Goal: Task Accomplishment & Management: Manage account settings

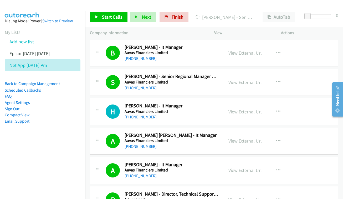
scroll to position [2904, 0]
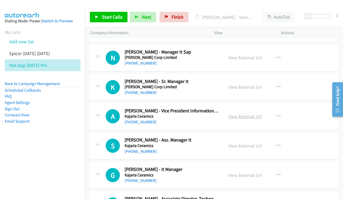
click at [240, 114] on link "View External Url" at bounding box center [244, 117] width 33 height 6
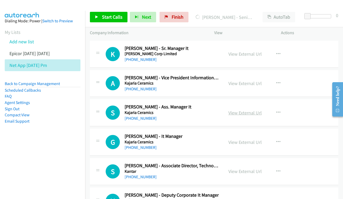
scroll to position [2938, 0]
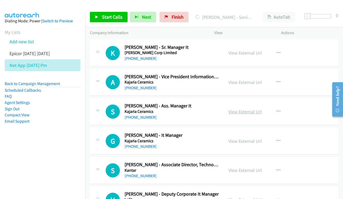
click at [238, 109] on link "View External Url" at bounding box center [244, 112] width 33 height 6
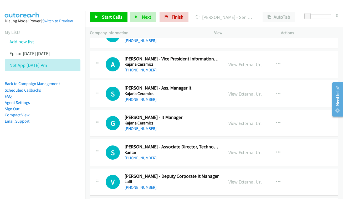
scroll to position [2957, 0]
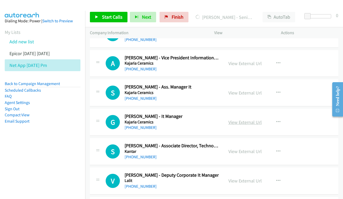
click at [238, 119] on link "View External Url" at bounding box center [244, 122] width 33 height 6
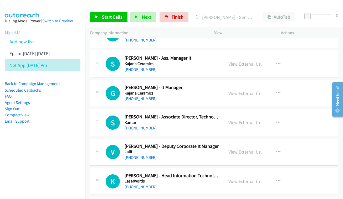
scroll to position [2995, 0]
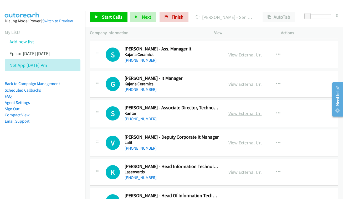
click at [241, 110] on link "View External Url" at bounding box center [244, 113] width 33 height 6
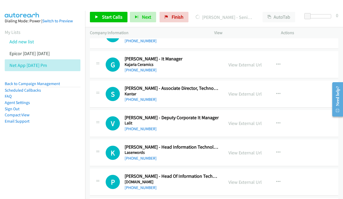
scroll to position [3022, 0]
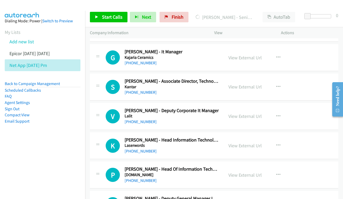
click at [230, 113] on div "View External Url" at bounding box center [244, 116] width 33 height 7
click at [234, 113] on link "View External Url" at bounding box center [244, 116] width 33 height 6
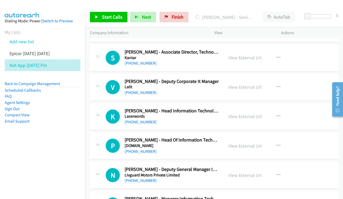
scroll to position [3057, 0]
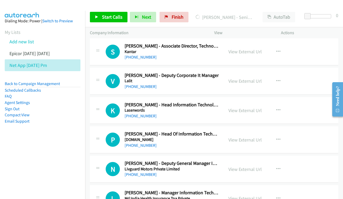
click at [241, 102] on div "View External Url View External Url Schedule/Manage Callback Start Calls Here R…" at bounding box center [259, 110] width 71 height 17
click at [243, 107] on link "View External Url" at bounding box center [244, 110] width 33 height 6
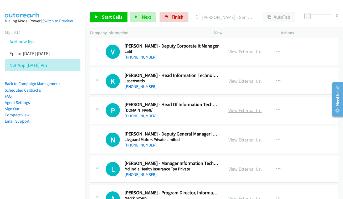
click at [244, 107] on link "View External Url" at bounding box center [244, 110] width 33 height 6
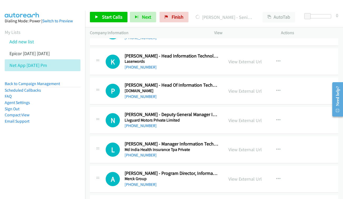
scroll to position [3107, 0]
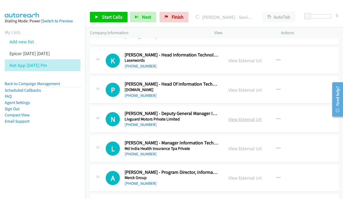
click at [243, 116] on link "View External Url" at bounding box center [244, 119] width 33 height 6
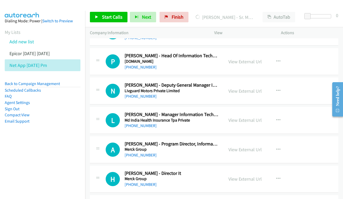
scroll to position [3144, 0]
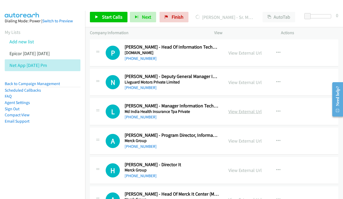
click at [239, 109] on link "View External Url" at bounding box center [244, 112] width 33 height 6
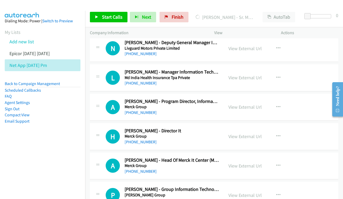
scroll to position [3191, 0]
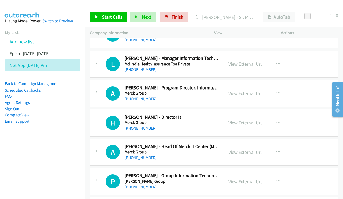
click at [245, 120] on link "View External Url" at bounding box center [244, 123] width 33 height 6
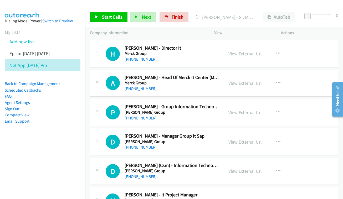
scroll to position [3261, 0]
click at [242, 104] on div "View External Url View External Url Schedule/Manage Callback Start Calls Here R…" at bounding box center [259, 112] width 71 height 17
click at [240, 109] on link "View External Url" at bounding box center [244, 112] width 33 height 6
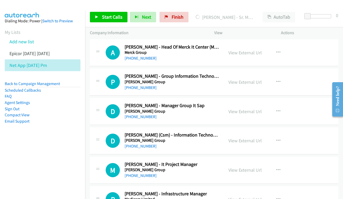
scroll to position [3291, 0]
click at [236, 108] on link "View External Url" at bounding box center [244, 111] width 33 height 6
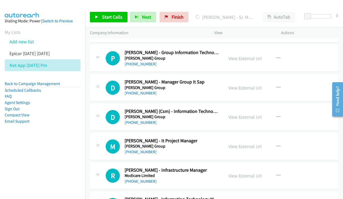
scroll to position [3322, 0]
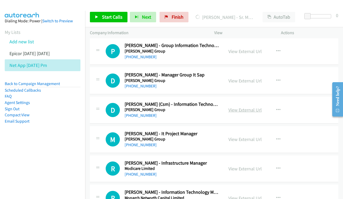
click at [238, 107] on link "View External Url" at bounding box center [244, 110] width 33 height 6
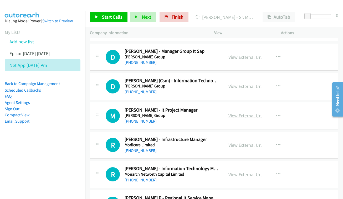
scroll to position [3347, 0]
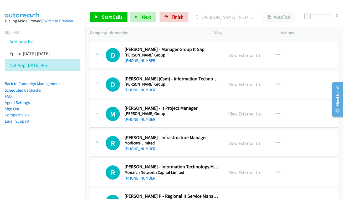
click at [239, 110] on div "View External Url" at bounding box center [244, 113] width 33 height 7
click at [254, 111] on link "View External Url" at bounding box center [244, 114] width 33 height 6
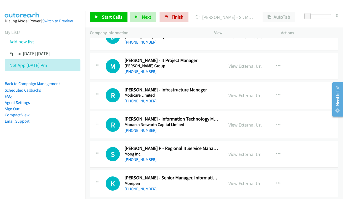
scroll to position [3399, 0]
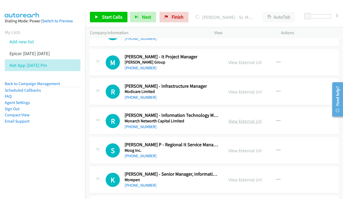
click at [246, 118] on link "View External Url" at bounding box center [244, 121] width 33 height 6
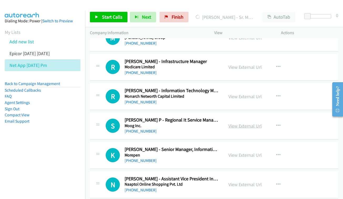
click at [249, 123] on link "View External Url" at bounding box center [244, 126] width 33 height 6
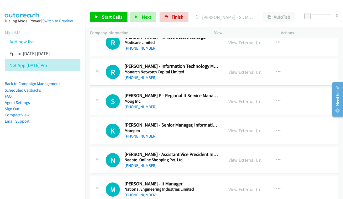
scroll to position [3456, 0]
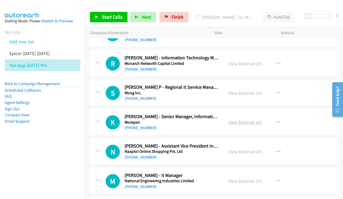
click at [246, 119] on link "View External Url" at bounding box center [244, 122] width 33 height 6
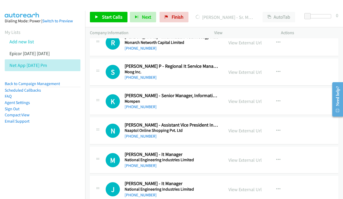
scroll to position [3482, 0]
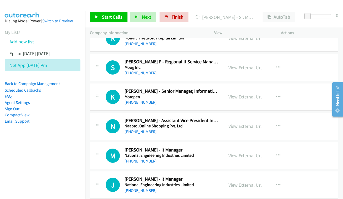
click at [251, 123] on div "View External Url" at bounding box center [244, 126] width 33 height 7
click at [235, 123] on link "View External Url" at bounding box center [244, 126] width 33 height 6
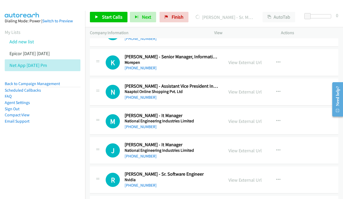
click at [246, 113] on div "View External Url View External Url Schedule/Manage Callback Start Calls Here R…" at bounding box center [259, 121] width 71 height 17
click at [247, 118] on link "View External Url" at bounding box center [244, 121] width 33 height 6
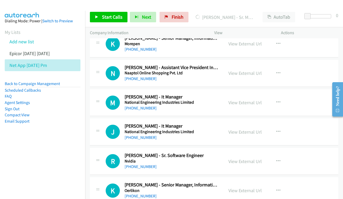
scroll to position [3549, 0]
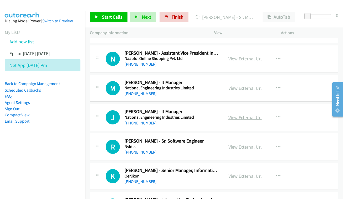
click at [252, 115] on link "View External Url" at bounding box center [244, 118] width 33 height 6
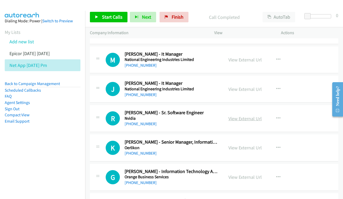
click at [250, 116] on link "View External Url" at bounding box center [244, 119] width 33 height 6
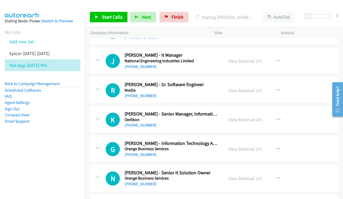
click at [248, 111] on div "View External Url View External Url Schedule/Manage Callback Start Calls Here R…" at bounding box center [259, 119] width 71 height 17
click at [244, 117] on link "View External Url" at bounding box center [244, 120] width 33 height 6
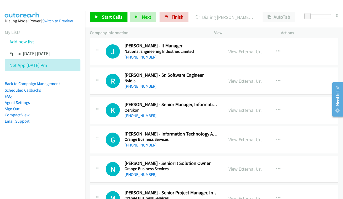
scroll to position [3626, 0]
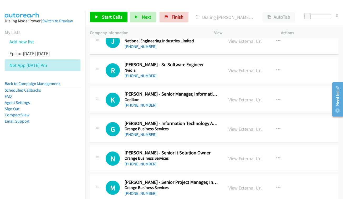
click at [233, 126] on link "View External Url" at bounding box center [244, 129] width 33 height 6
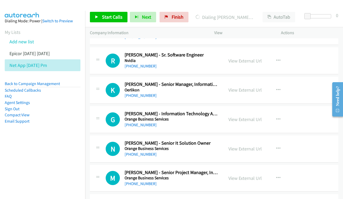
scroll to position [3646, 0]
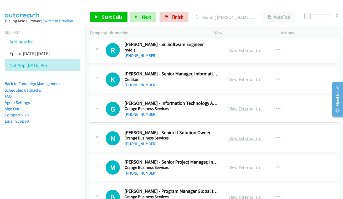
click at [244, 135] on link "View External Url" at bounding box center [244, 138] width 33 height 6
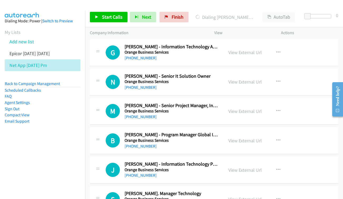
scroll to position [3701, 0]
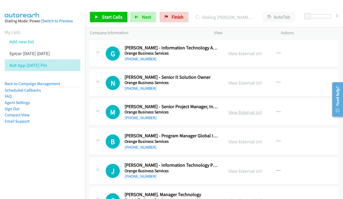
click at [234, 109] on link "View External Url" at bounding box center [244, 112] width 33 height 6
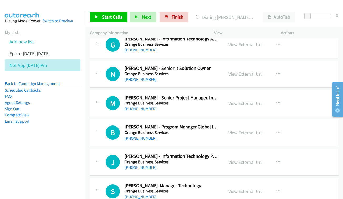
scroll to position [3711, 0]
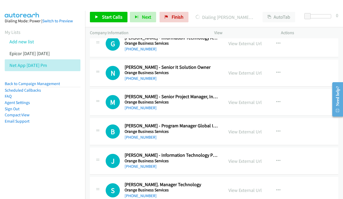
click at [246, 128] on div "View External Url" at bounding box center [244, 131] width 33 height 7
click at [245, 129] on link "View External Url" at bounding box center [244, 132] width 33 height 6
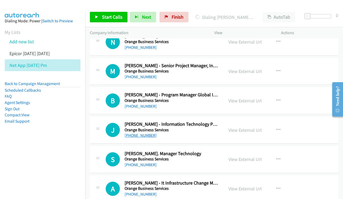
scroll to position [3743, 0]
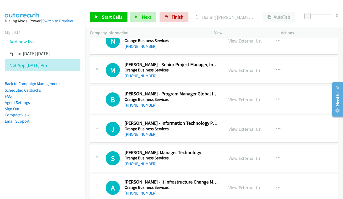
click at [242, 126] on link "View External Url" at bounding box center [244, 129] width 33 height 6
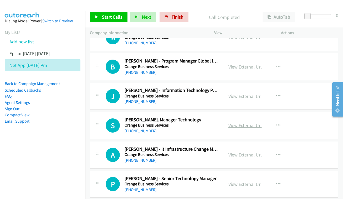
click at [241, 122] on link "View External Url" at bounding box center [244, 125] width 33 height 6
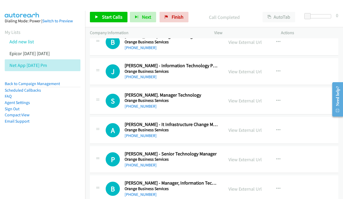
scroll to position [3810, 0]
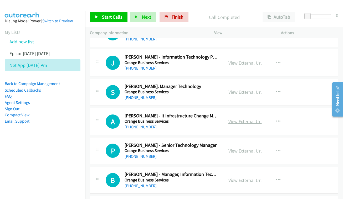
click at [255, 119] on link "View External Url" at bounding box center [244, 122] width 33 height 6
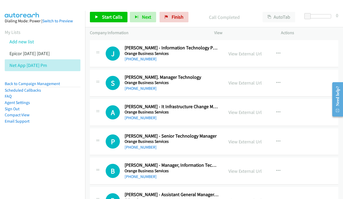
scroll to position [3827, 0]
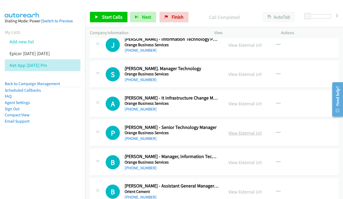
click at [240, 130] on link "View External Url" at bounding box center [244, 133] width 33 height 6
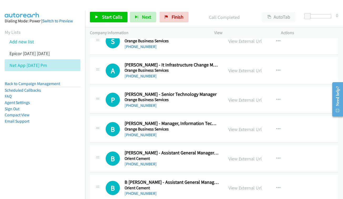
scroll to position [3862, 0]
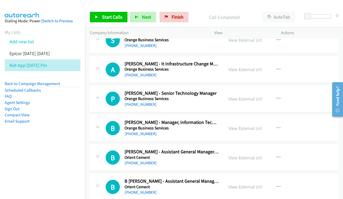
click at [262, 120] on div "View External Url View External Url Schedule/Manage Callback Start Calls Here R…" at bounding box center [259, 128] width 71 height 17
click at [248, 125] on link "View External Url" at bounding box center [244, 128] width 33 height 6
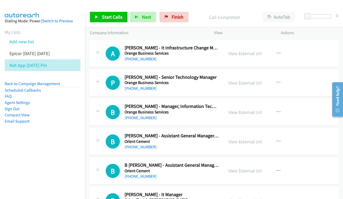
scroll to position [3879, 0]
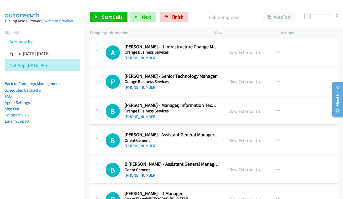
click at [228, 137] on div "View External Url" at bounding box center [244, 140] width 33 height 7
click at [256, 132] on div "View External Url View External Url Schedule/Manage Callback Start Calls Here R…" at bounding box center [259, 140] width 71 height 17
click at [252, 138] on link "View External Url" at bounding box center [244, 141] width 33 height 6
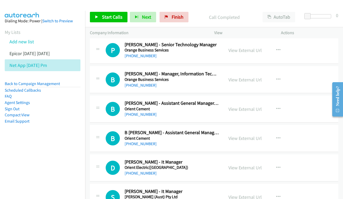
scroll to position [3911, 0]
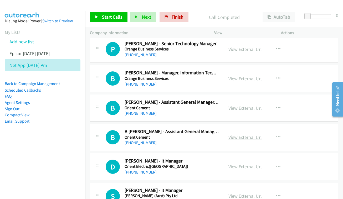
click at [239, 134] on link "View External Url" at bounding box center [244, 137] width 33 height 6
click at [23, 42] on link "Add new list" at bounding box center [21, 42] width 24 height 6
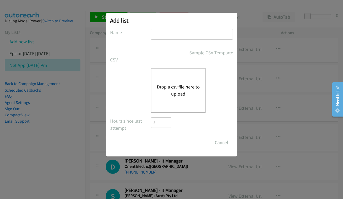
click at [180, 35] on input "text" at bounding box center [192, 34] width 82 height 11
type input "3pm - oct 3"
click at [166, 72] on div "Drop a csv file here to upload" at bounding box center [178, 90] width 55 height 45
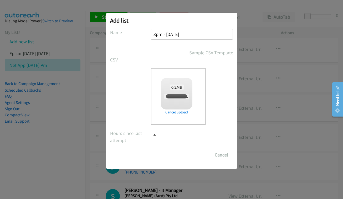
checkbox input "true"
click at [162, 156] on input "Save List" at bounding box center [165, 155] width 28 height 11
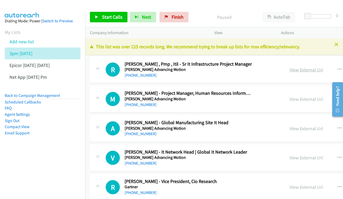
click at [290, 68] on link "View External Url" at bounding box center [306, 70] width 33 height 6
click at [299, 97] on link "View External Url" at bounding box center [306, 99] width 33 height 6
click at [303, 126] on link "View External Url" at bounding box center [306, 129] width 33 height 6
click at [305, 158] on link "View External Url" at bounding box center [306, 158] width 33 height 6
click at [299, 188] on div "View External Url" at bounding box center [306, 187] width 33 height 7
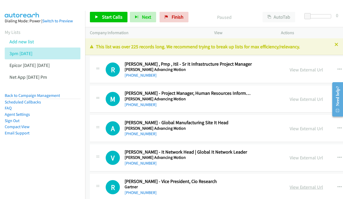
click at [300, 186] on link "View External Url" at bounding box center [306, 187] width 33 height 6
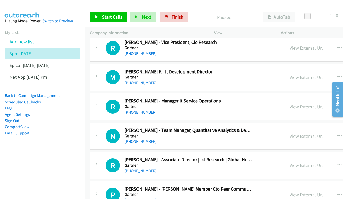
scroll to position [140, 0]
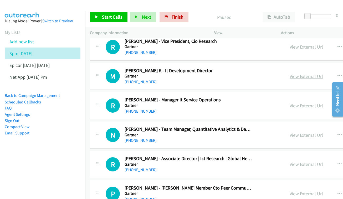
click at [302, 73] on link "View External Url" at bounding box center [306, 76] width 33 height 6
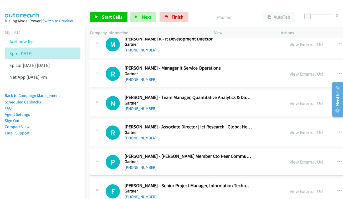
scroll to position [180, 0]
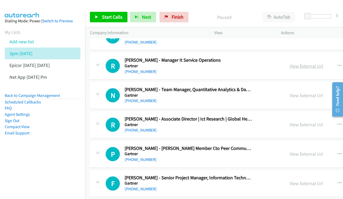
click at [310, 64] on link "View External Url" at bounding box center [306, 66] width 33 height 6
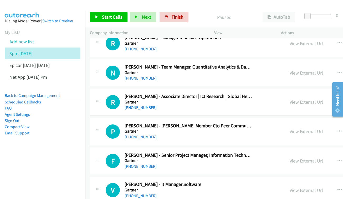
scroll to position [213, 0]
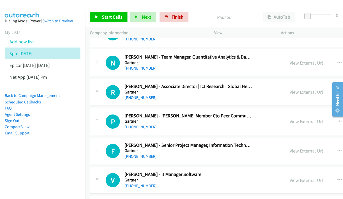
click at [300, 60] on link "View External Url" at bounding box center [306, 63] width 33 height 6
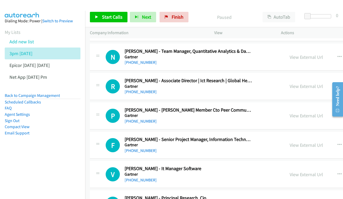
scroll to position [234, 0]
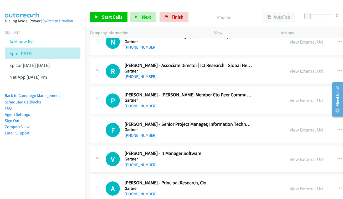
click at [312, 63] on div "View External Url View External Url Schedule/Manage Callback Start Calls Here R…" at bounding box center [336, 71] width 102 height 17
click at [299, 71] on div "View External Url View External Url Schedule/Manage Callback Start Calls Here R…" at bounding box center [336, 71] width 102 height 17
click at [295, 69] on link "View External Url" at bounding box center [306, 71] width 33 height 6
click at [297, 97] on link "View External Url" at bounding box center [306, 100] width 33 height 6
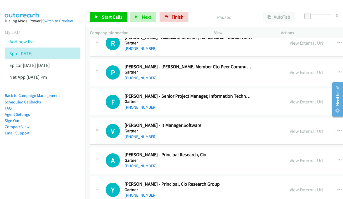
scroll to position [308, 0]
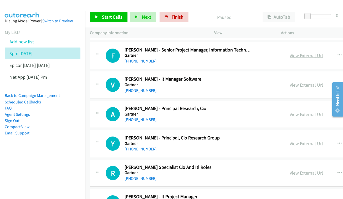
click at [304, 53] on link "View External Url" at bounding box center [306, 56] width 33 height 6
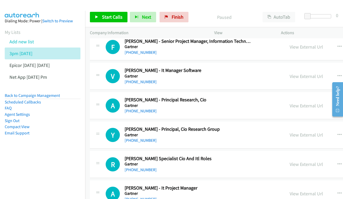
scroll to position [326, 0]
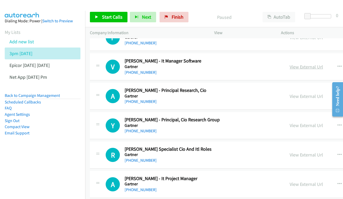
click at [317, 64] on link "View External Url" at bounding box center [306, 67] width 33 height 6
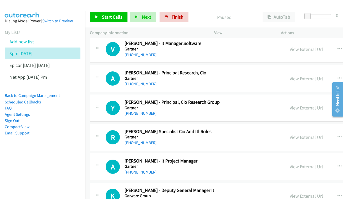
scroll to position [345, 0]
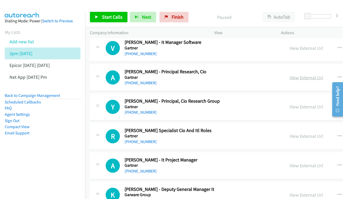
click at [301, 75] on link "View External Url" at bounding box center [306, 78] width 33 height 6
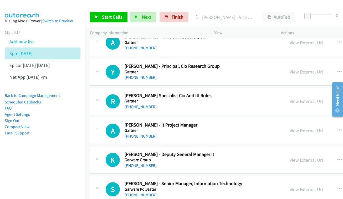
scroll to position [381, 0]
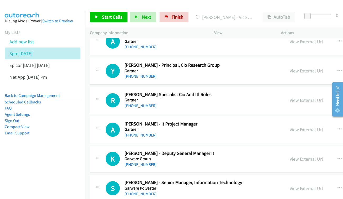
click at [298, 97] on link "View External Url" at bounding box center [306, 100] width 33 height 6
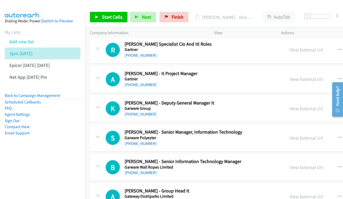
scroll to position [432, 0]
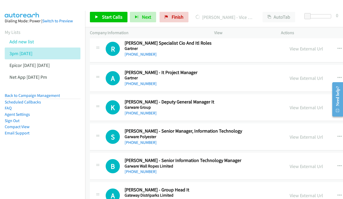
click at [315, 75] on div "View External Url" at bounding box center [306, 78] width 33 height 7
click at [309, 75] on link "View External Url" at bounding box center [306, 78] width 33 height 6
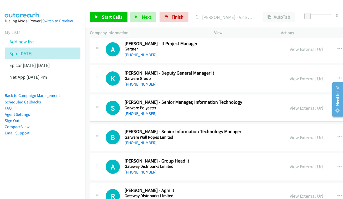
scroll to position [467, 0]
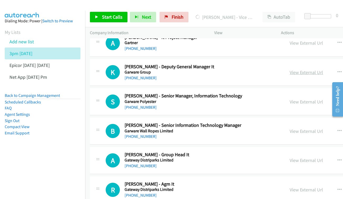
click at [298, 69] on link "View External Url" at bounding box center [306, 72] width 33 height 6
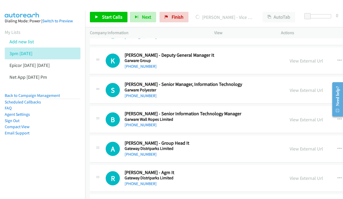
scroll to position [487, 0]
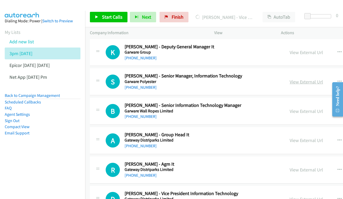
click at [310, 79] on link "View External Url" at bounding box center [306, 82] width 33 height 6
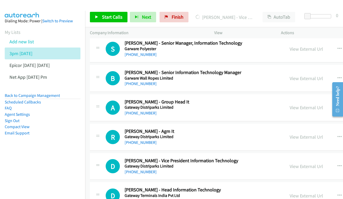
scroll to position [521, 0]
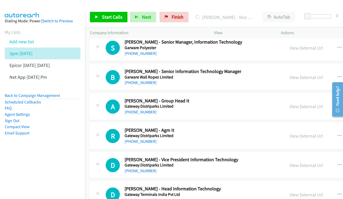
click at [295, 74] on div "View External Url View External Url Schedule/Manage Callback Start Calls Here R…" at bounding box center [336, 77] width 102 height 17
click at [298, 74] on link "View External Url" at bounding box center [306, 77] width 33 height 6
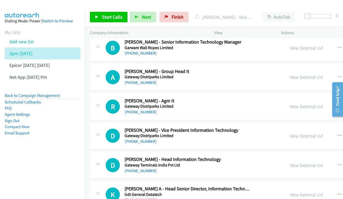
scroll to position [560, 0]
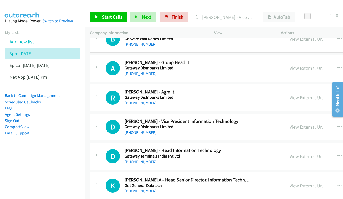
click at [306, 65] on link "View External Url" at bounding box center [306, 68] width 33 height 6
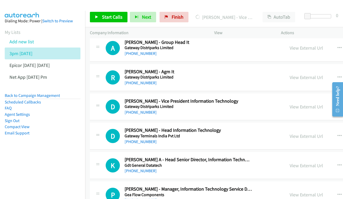
scroll to position [589, 0]
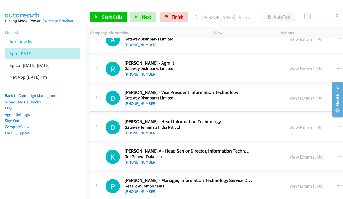
click at [295, 66] on link "View External Url" at bounding box center [306, 69] width 33 height 6
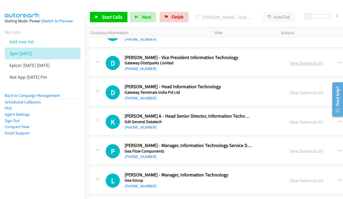
click at [312, 60] on link "View External Url" at bounding box center [306, 63] width 33 height 6
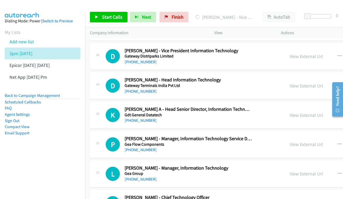
scroll to position [639, 0]
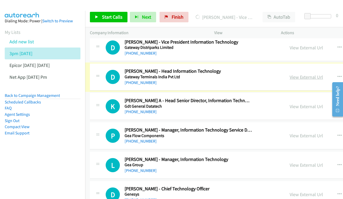
click at [312, 74] on link "View External Url" at bounding box center [306, 77] width 33 height 6
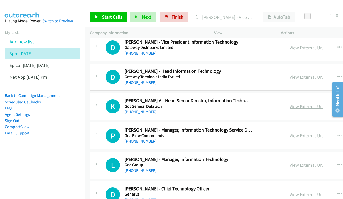
click at [300, 104] on link "View External Url" at bounding box center [306, 107] width 33 height 6
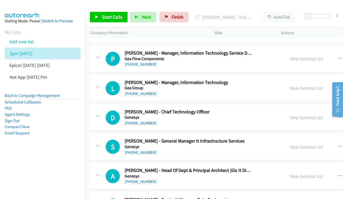
scroll to position [707, 0]
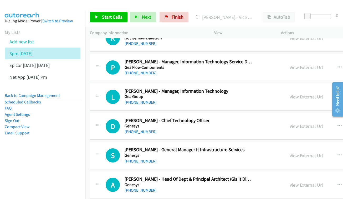
click at [301, 59] on div "View External Url View External Url Schedule/Manage Callback Start Calls Here R…" at bounding box center [336, 67] width 102 height 17
click at [298, 64] on link "View External Url" at bounding box center [306, 67] width 33 height 6
click at [306, 94] on link "View External Url" at bounding box center [306, 97] width 33 height 6
click at [297, 123] on link "View External Url" at bounding box center [306, 126] width 33 height 6
click at [297, 153] on link "View External Url" at bounding box center [306, 156] width 33 height 6
